Goal: Information Seeking & Learning: Learn about a topic

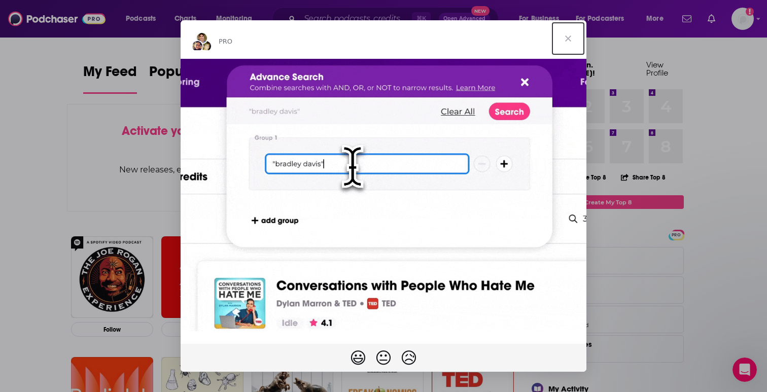
click at [568, 36] on span "Close" at bounding box center [568, 38] width 37 height 37
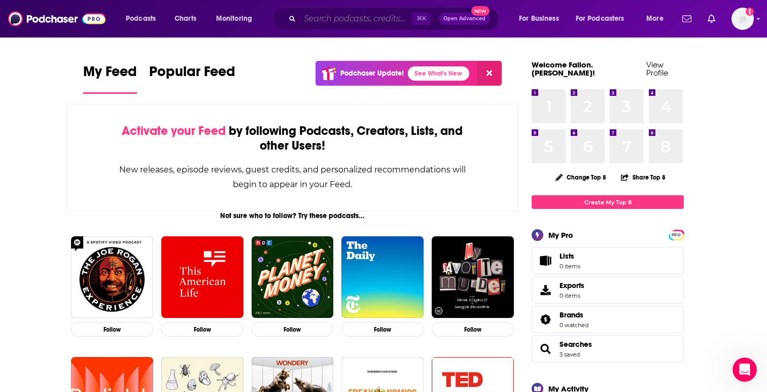
click at [329, 15] on input "Search podcasts, credits, & more..." at bounding box center [356, 19] width 112 height 16
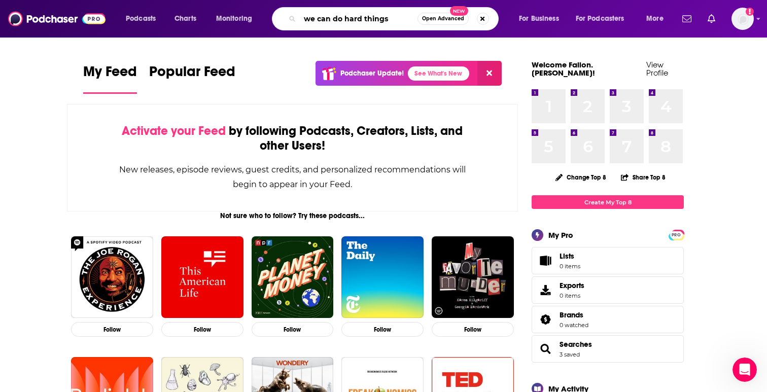
type input "we can do hard things"
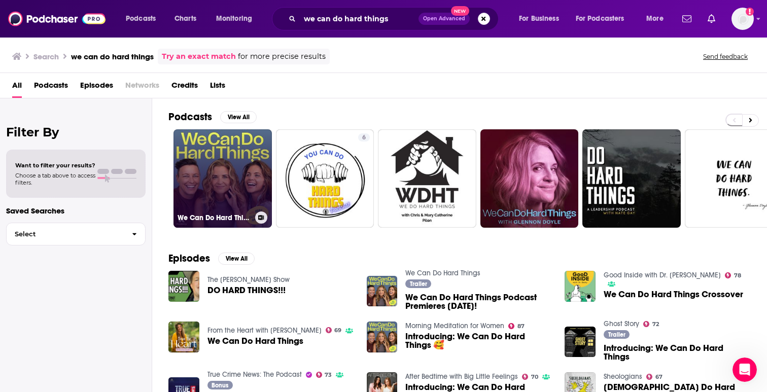
click at [202, 205] on link "We Can Do Hard Things" at bounding box center [223, 178] width 98 height 98
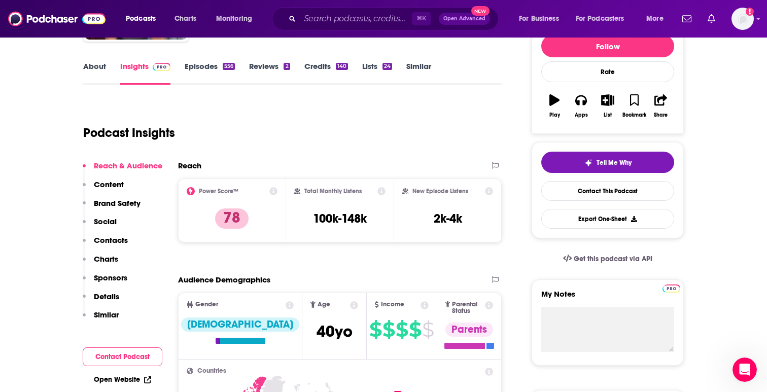
scroll to position [158, 0]
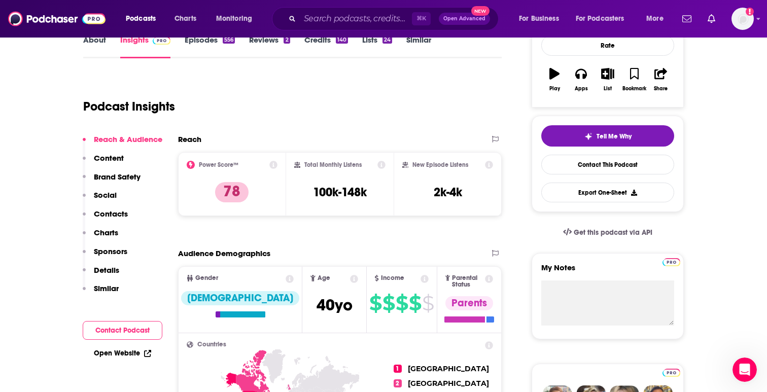
click at [191, 163] on icon at bounding box center [191, 165] width 8 height 8
click at [269, 162] on icon at bounding box center [273, 165] width 8 height 8
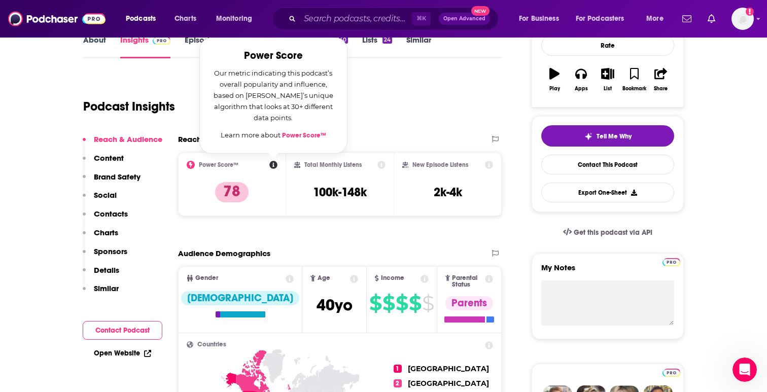
click at [300, 132] on link "Power Score™" at bounding box center [304, 135] width 44 height 8
click at [369, 85] on div "Podcast Insights" at bounding box center [288, 101] width 410 height 52
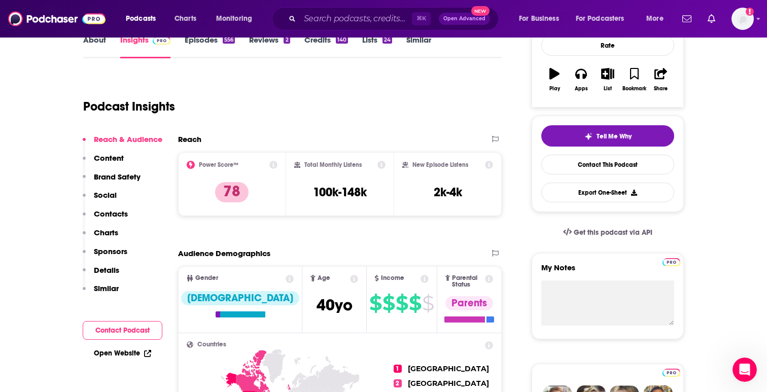
scroll to position [0, 0]
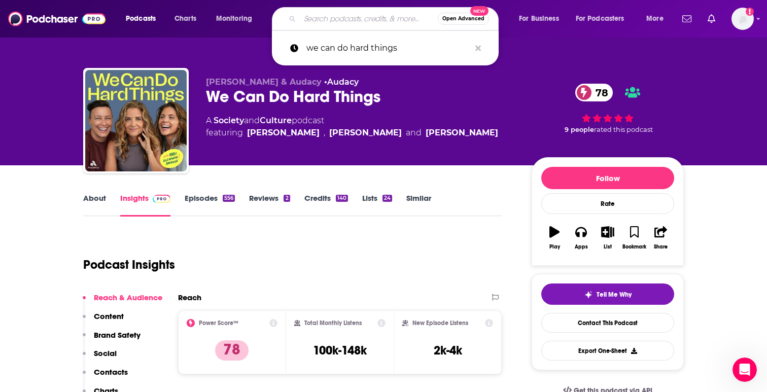
click at [327, 19] on input "Search podcasts, credits, & more..." at bounding box center [369, 19] width 138 height 16
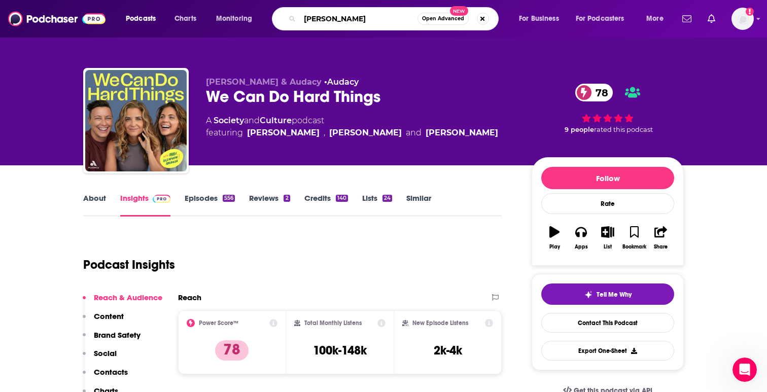
type input "[PERSON_NAME]"
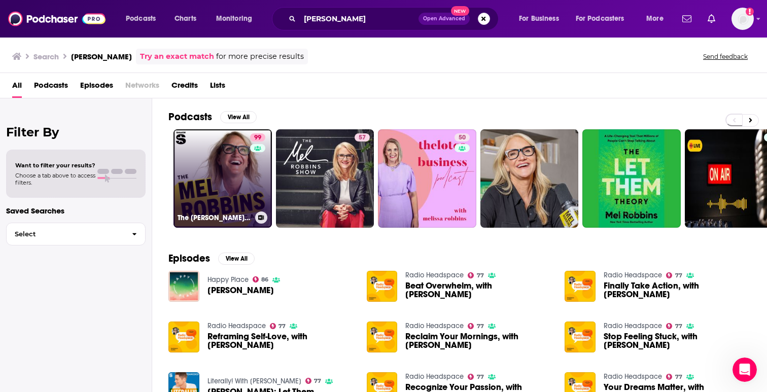
click at [214, 154] on link "99 The [PERSON_NAME] Podcast" at bounding box center [223, 178] width 98 height 98
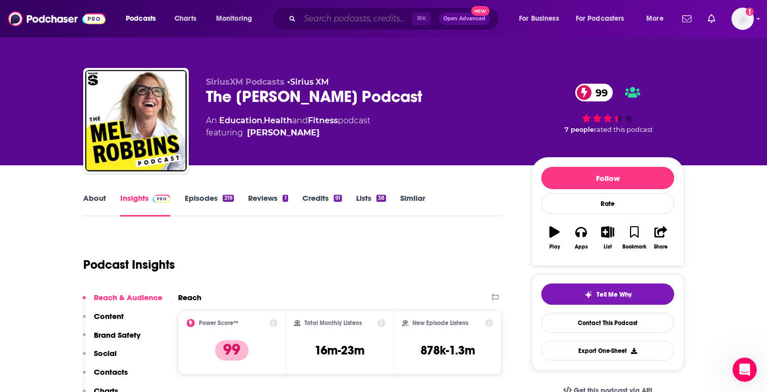
click at [336, 18] on input "Search podcasts, credits, & more..." at bounding box center [356, 19] width 112 height 16
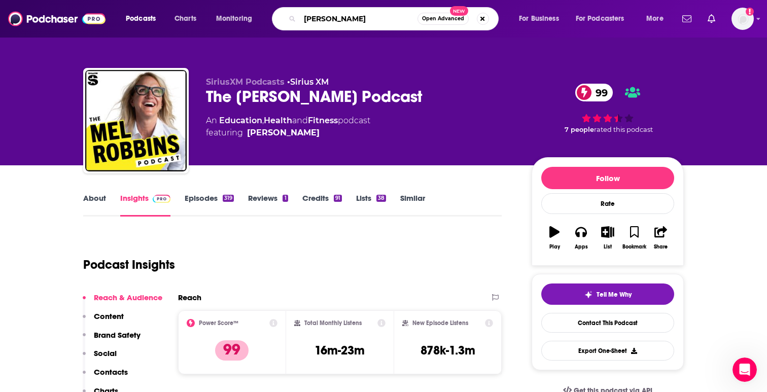
type input "[PERSON_NAME]"
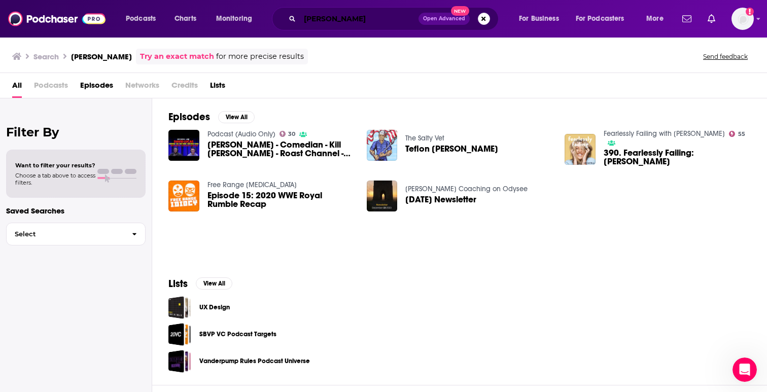
click at [328, 21] on input "[PERSON_NAME]" at bounding box center [359, 19] width 119 height 16
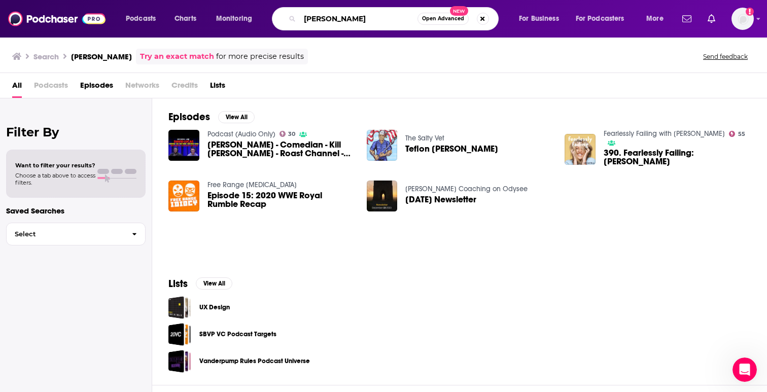
type input "[PERSON_NAME]"
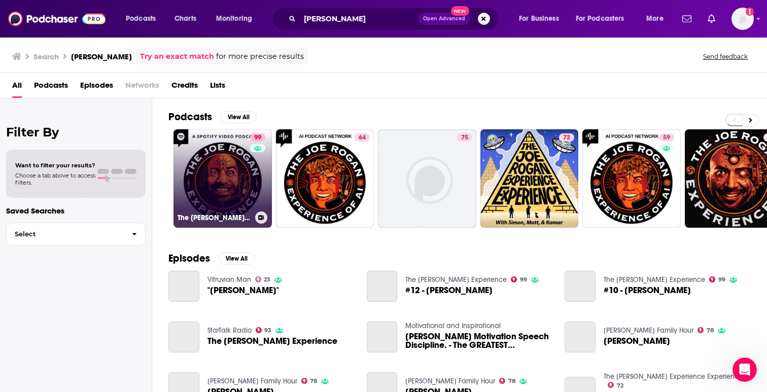
click at [219, 171] on link "99 The [PERSON_NAME] Experience" at bounding box center [223, 178] width 98 height 98
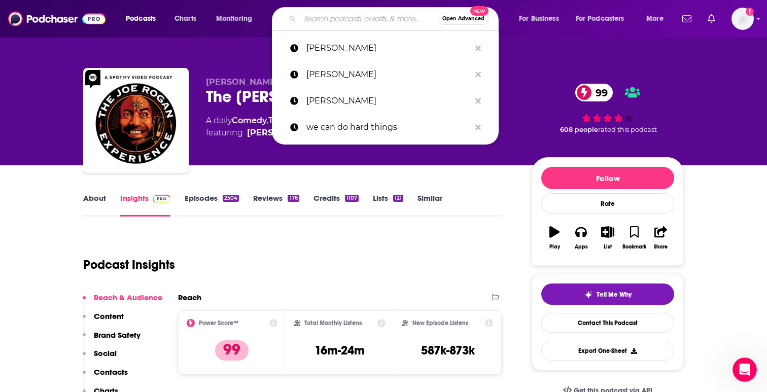
click at [322, 21] on input "Search podcasts, credits, & more..." at bounding box center [369, 19] width 138 height 16
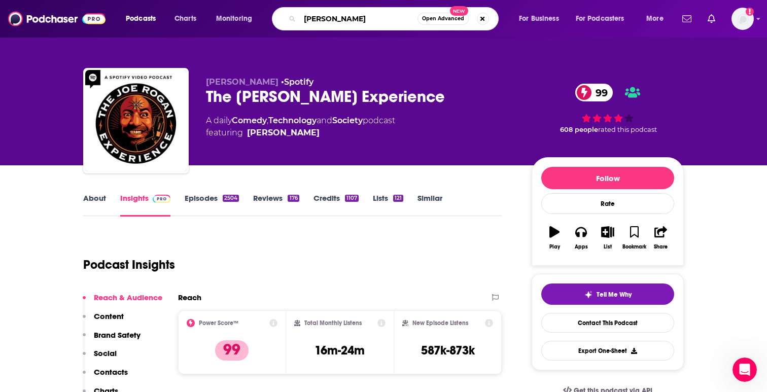
type input "[PERSON_NAME]"
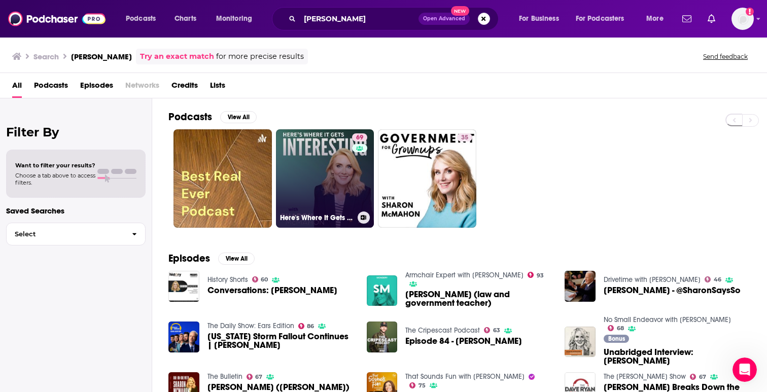
click at [304, 169] on link "69 Here's Where It Gets Interesting" at bounding box center [325, 178] width 98 height 98
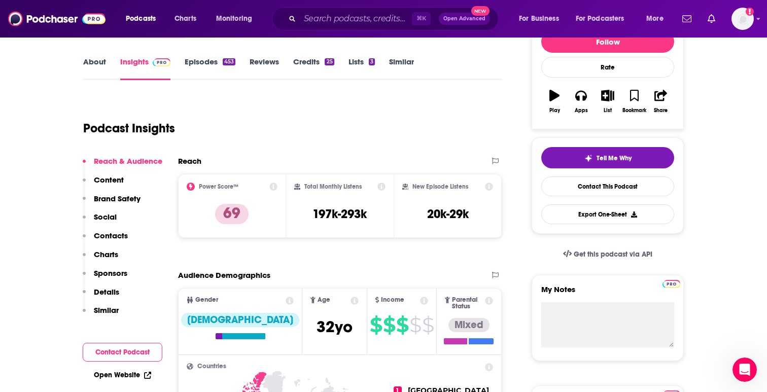
scroll to position [142, 0]
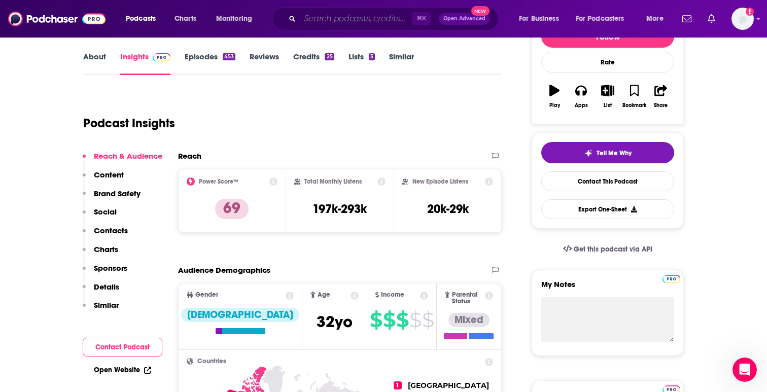
click at [330, 12] on input "Search podcasts, credits, & more..." at bounding box center [356, 19] width 112 height 16
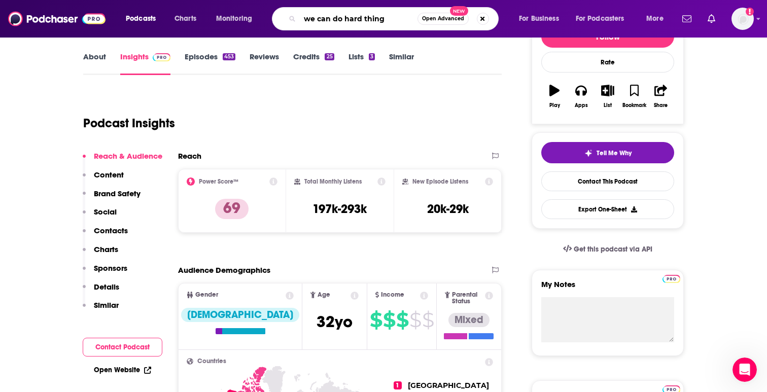
type input "we can do hard things"
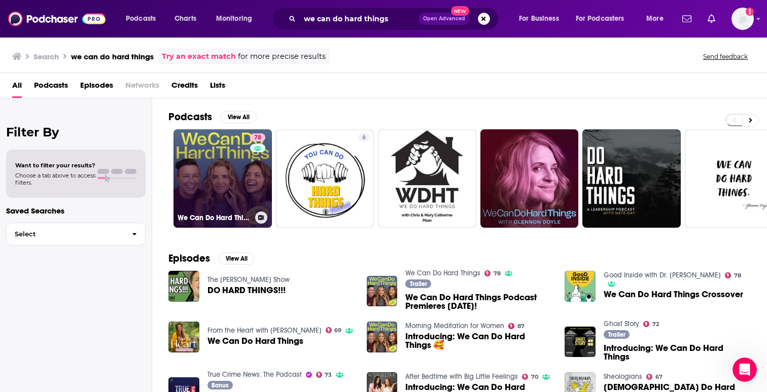
click at [204, 180] on link "78 We Can Do Hard Things" at bounding box center [223, 178] width 98 height 98
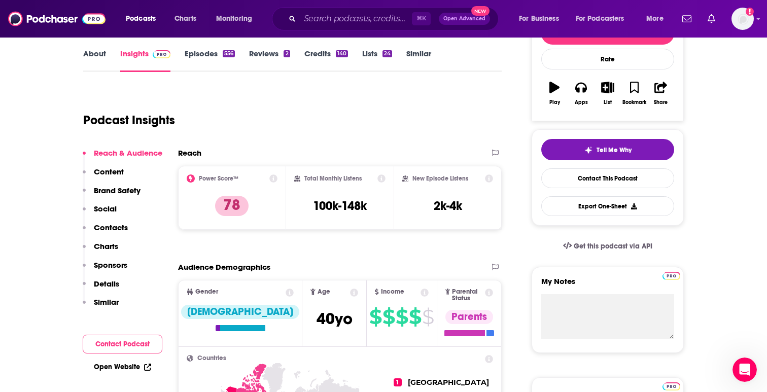
scroll to position [160, 0]
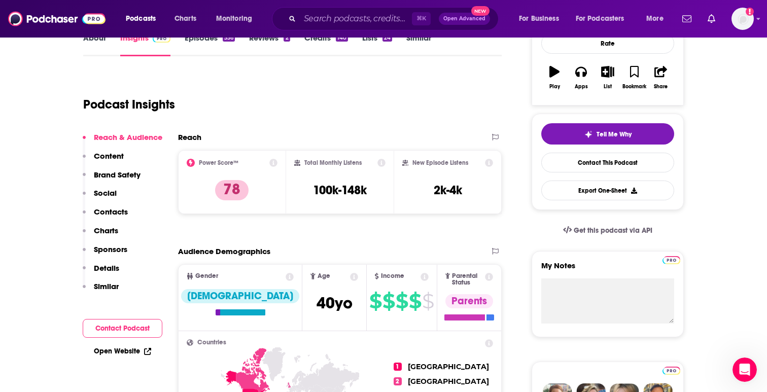
click at [382, 163] on icon at bounding box center [381, 163] width 8 height 8
click at [340, 20] on input "Search podcasts, credits, & more..." at bounding box center [356, 19] width 112 height 16
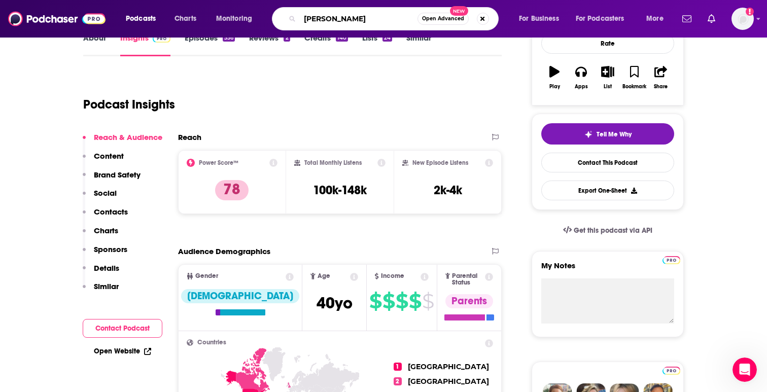
type input "[PERSON_NAME]"
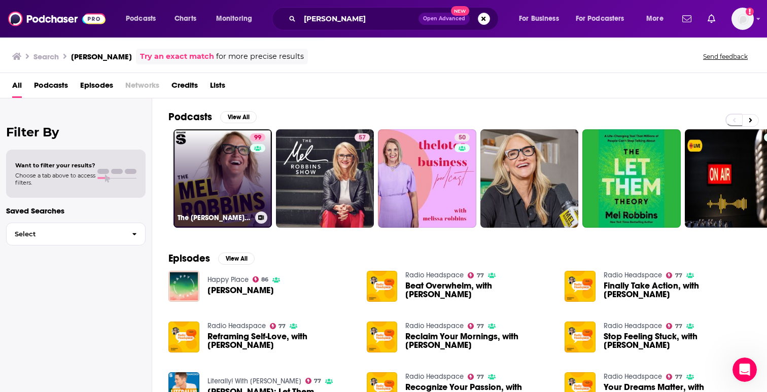
click at [223, 140] on link "99 The [PERSON_NAME] Podcast" at bounding box center [223, 178] width 98 height 98
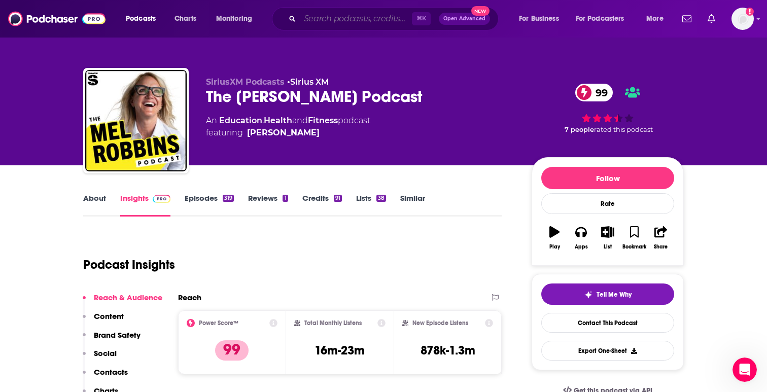
click at [337, 20] on input "Search podcasts, credits, & more..." at bounding box center [356, 19] width 112 height 16
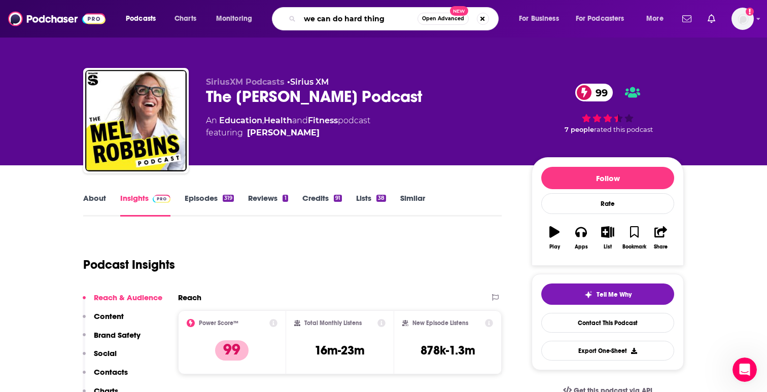
type input "we can do hard things"
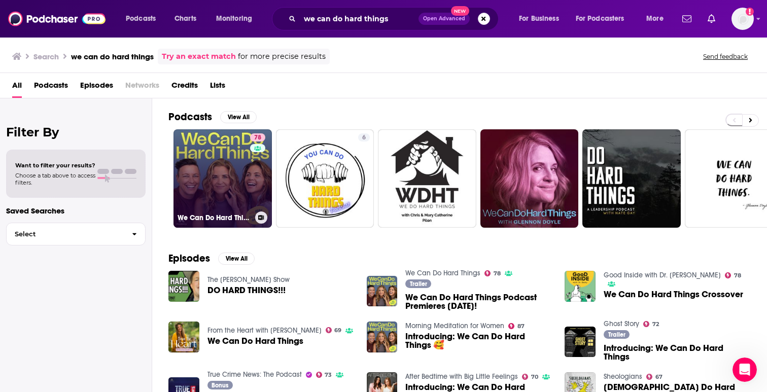
click at [215, 174] on link "78 We Can Do Hard Things" at bounding box center [223, 178] width 98 height 98
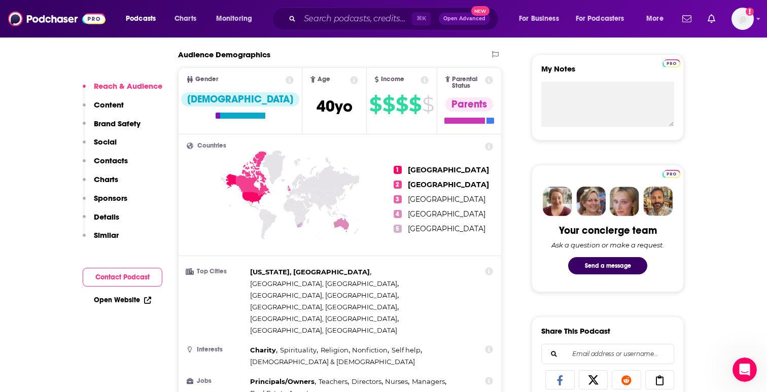
scroll to position [409, 0]
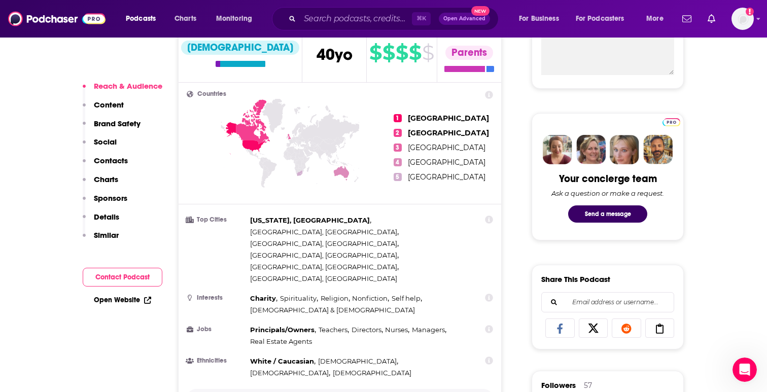
click at [344, 392] on p "Show More" at bounding box center [337, 398] width 30 height 7
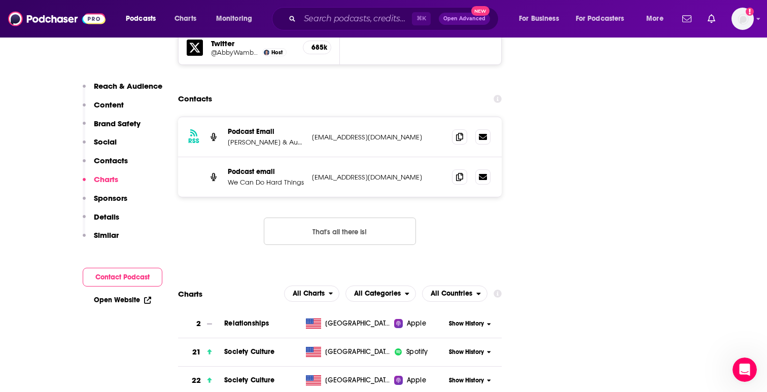
scroll to position [1546, 0]
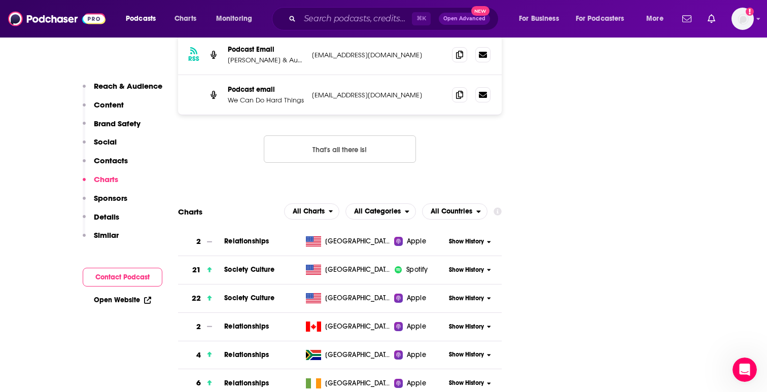
click at [132, 90] on p "Reach & Audience" at bounding box center [128, 86] width 68 height 10
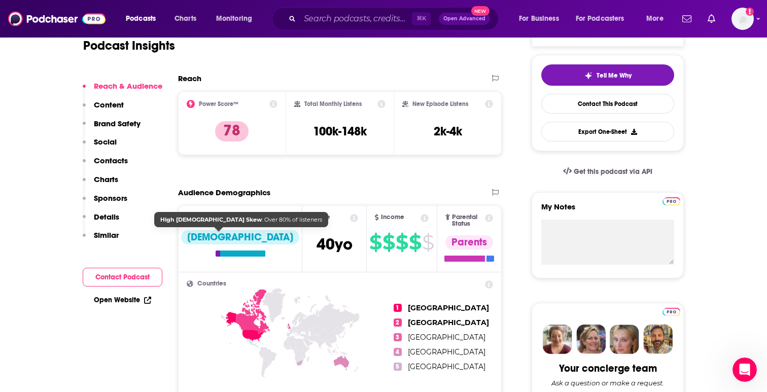
scroll to position [152, 0]
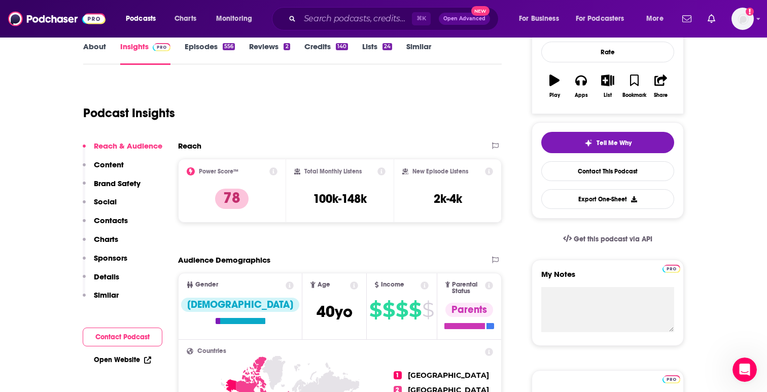
click at [487, 168] on icon at bounding box center [489, 171] width 8 height 8
click at [385, 172] on icon at bounding box center [381, 171] width 8 height 8
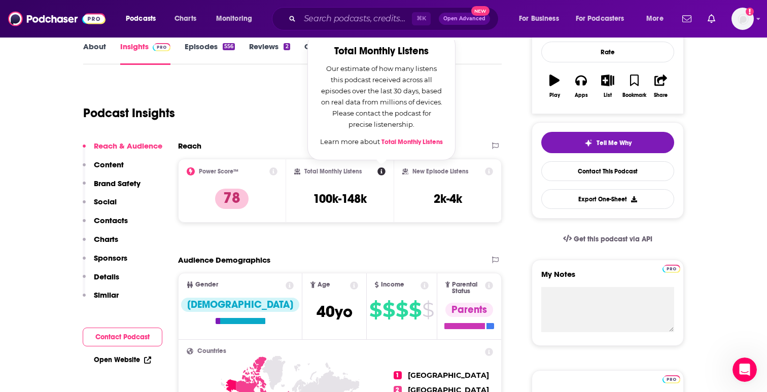
click at [293, 108] on div "Podcast Insights" at bounding box center [288, 107] width 410 height 52
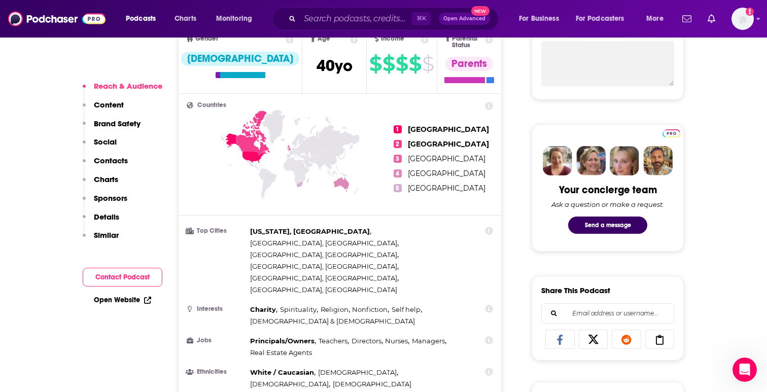
scroll to position [447, 0]
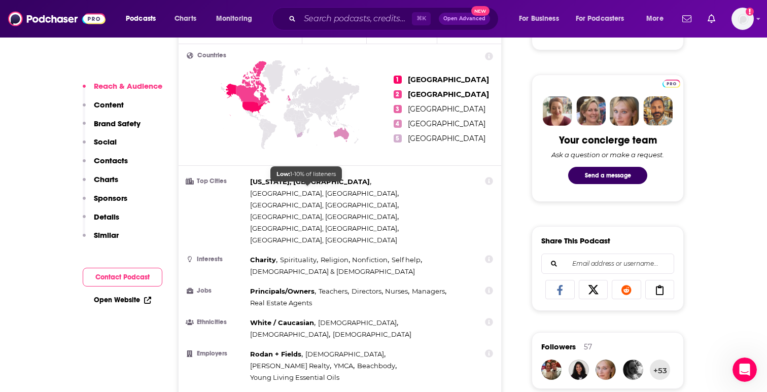
click at [312, 236] on span "[GEOGRAPHIC_DATA], [GEOGRAPHIC_DATA]" at bounding box center [323, 240] width 147 height 8
click at [342, 184] on div "[US_STATE], [GEOGRAPHIC_DATA] , [GEOGRAPHIC_DATA], [GEOGRAPHIC_DATA] , [GEOGRAP…" at bounding box center [358, 211] width 217 height 70
click at [319, 189] on span "[GEOGRAPHIC_DATA], [GEOGRAPHIC_DATA]" at bounding box center [323, 193] width 147 height 8
click at [276, 178] on span "[US_STATE], [GEOGRAPHIC_DATA]" at bounding box center [310, 182] width 120 height 8
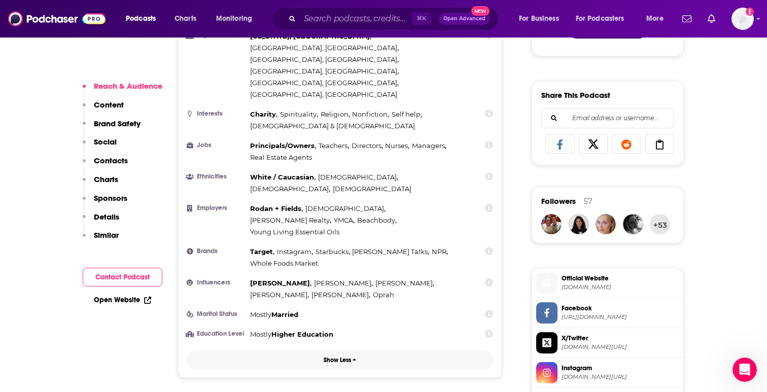
scroll to position [523, 0]
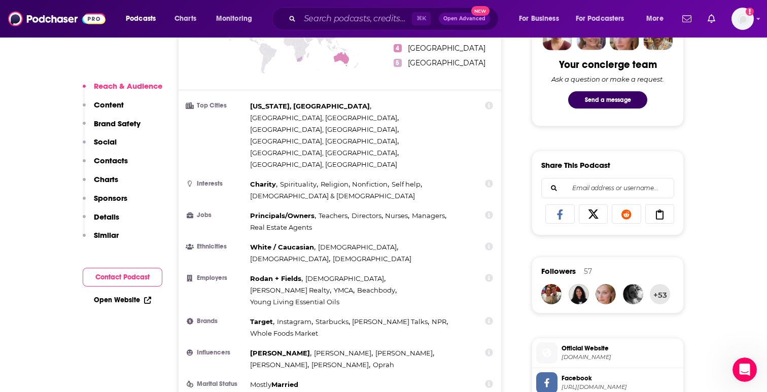
click at [107, 104] on p "Content" at bounding box center [109, 105] width 30 height 10
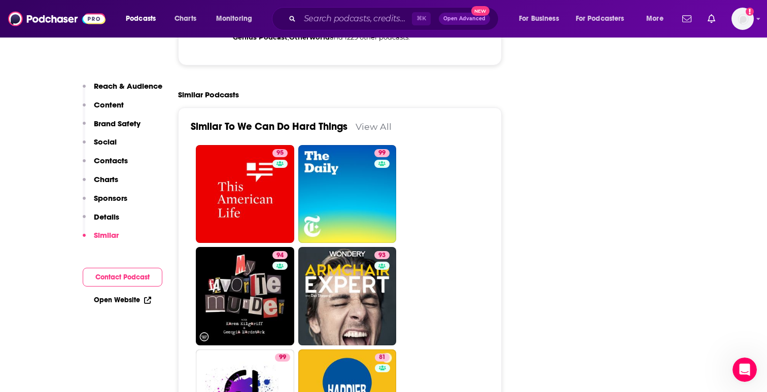
scroll to position [2560, 0]
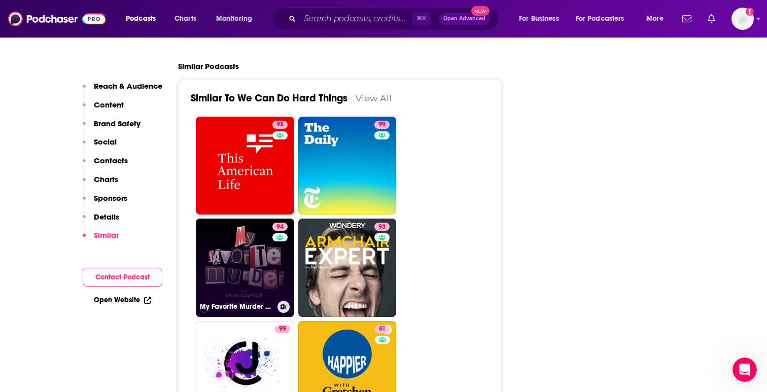
click at [221, 219] on link "94 My Favorite Murder with [PERSON_NAME] and [US_STATE][PERSON_NAME]" at bounding box center [245, 268] width 98 height 98
type input "[URL][DOMAIN_NAME][PERSON_NAME]"
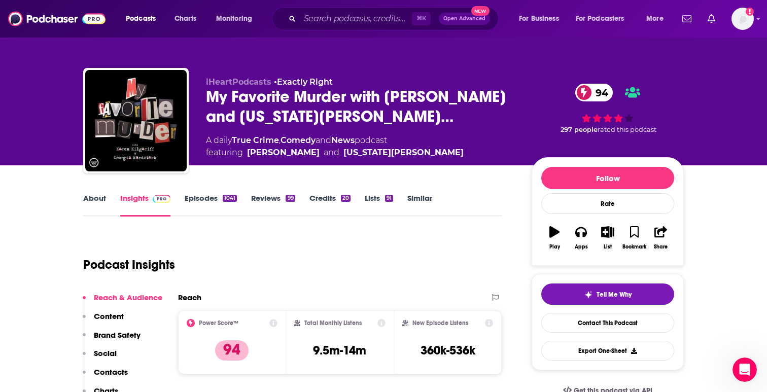
click at [97, 200] on link "About" at bounding box center [94, 204] width 23 height 23
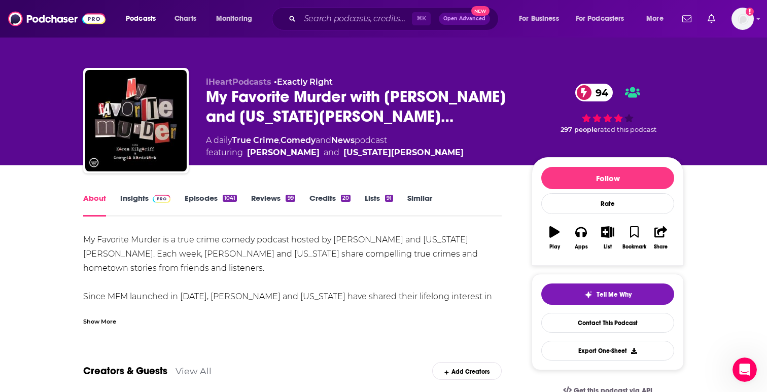
scroll to position [452, 0]
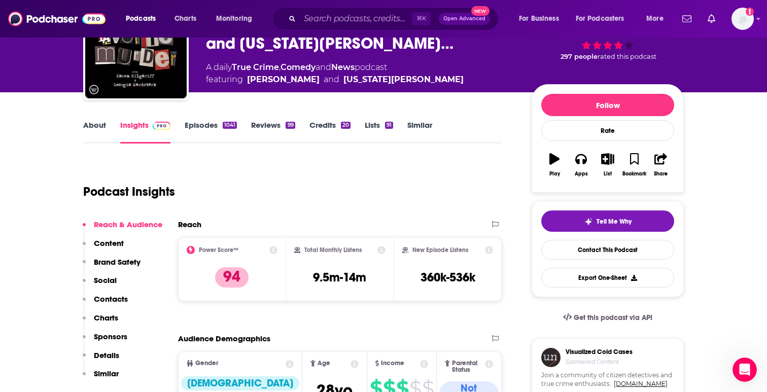
scroll to position [252, 0]
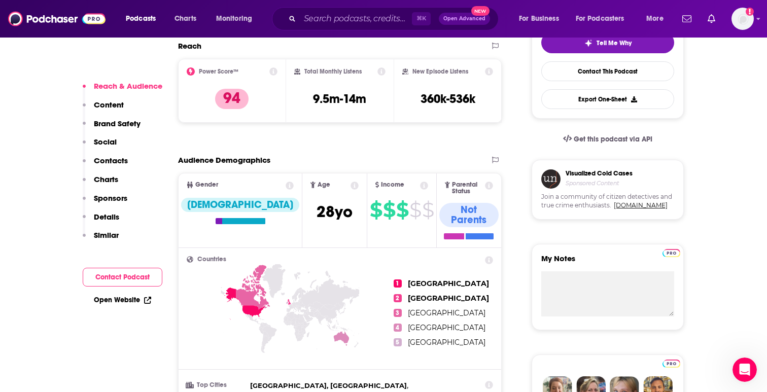
type input "[URL][DOMAIN_NAME]"
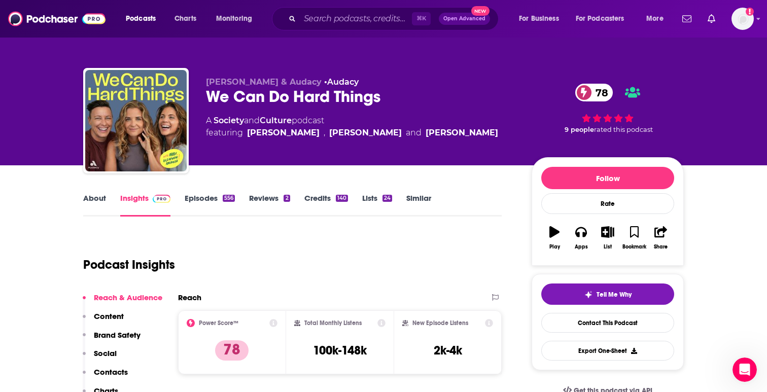
click at [323, 203] on link "Credits 140" at bounding box center [326, 204] width 44 height 23
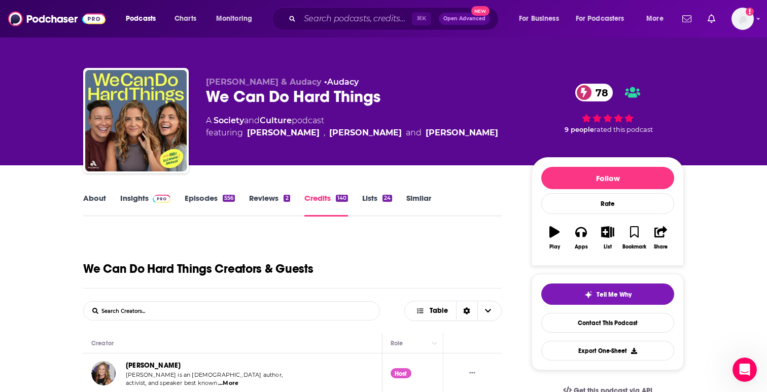
click at [259, 201] on link "Reviews 2" at bounding box center [269, 204] width 41 height 23
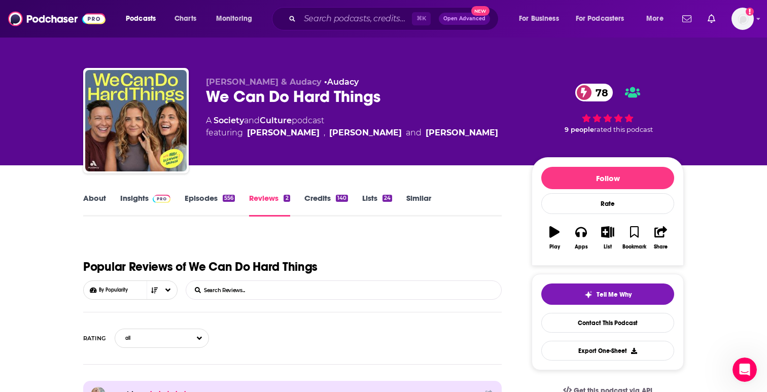
click at [130, 199] on link "Insights" at bounding box center [145, 204] width 50 height 23
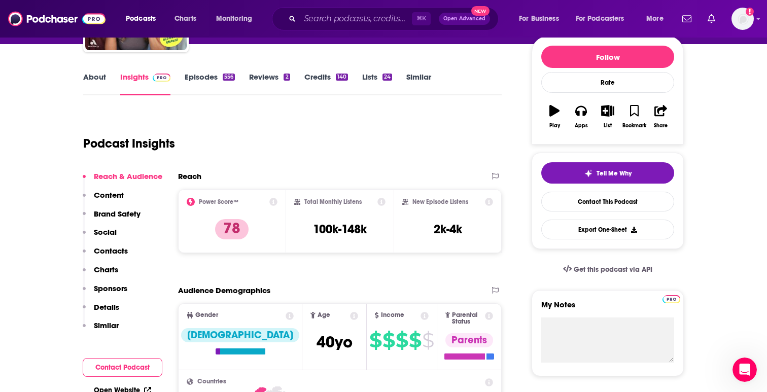
scroll to position [119, 0]
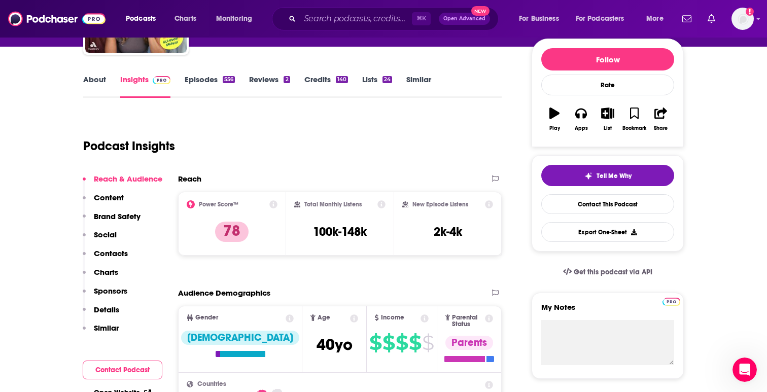
click at [98, 79] on link "About" at bounding box center [94, 86] width 23 height 23
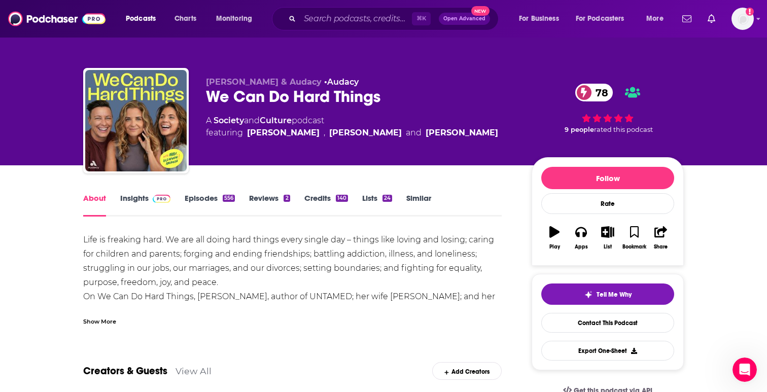
click at [131, 201] on link "Insights" at bounding box center [145, 204] width 50 height 23
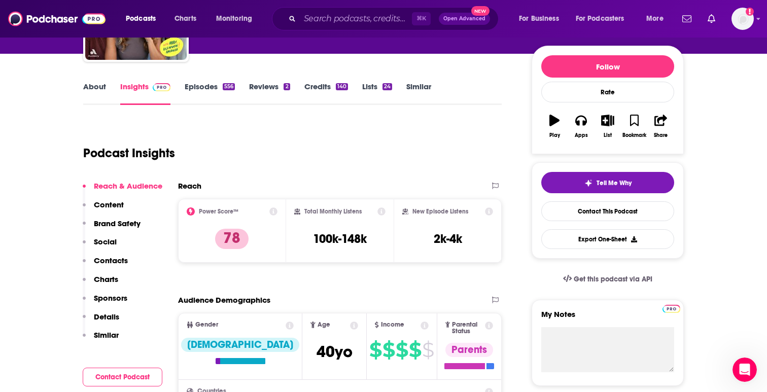
scroll to position [261, 0]
